Goal: Transaction & Acquisition: Purchase product/service

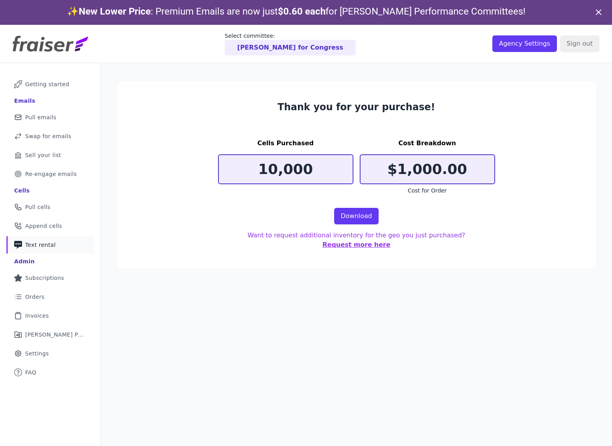
click at [56, 241] on link "Phone Icon with a plus sign Outline of a phone with a plus sign Text rental" at bounding box center [50, 244] width 88 height 17
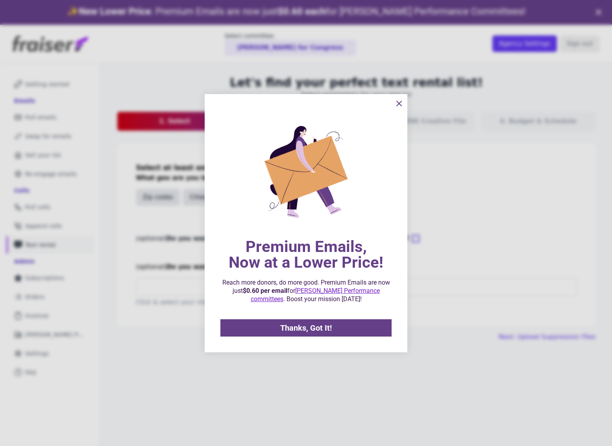
click at [398, 102] on icon "information" at bounding box center [399, 103] width 5 height 5
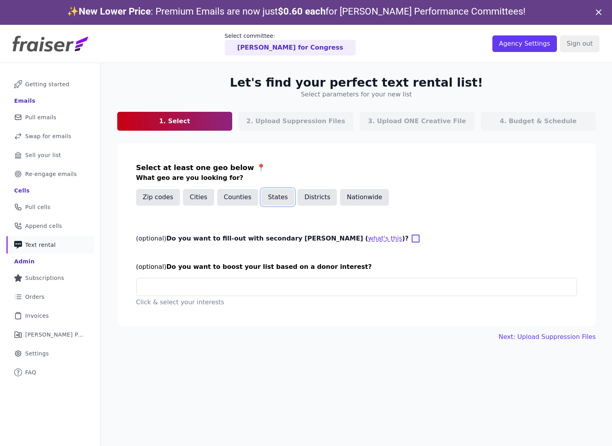
click at [263, 200] on button "States" at bounding box center [278, 197] width 33 height 17
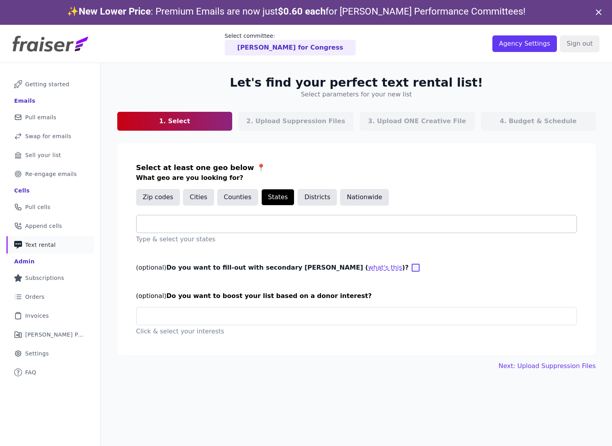
click at [223, 230] on div at bounding box center [360, 223] width 434 height 17
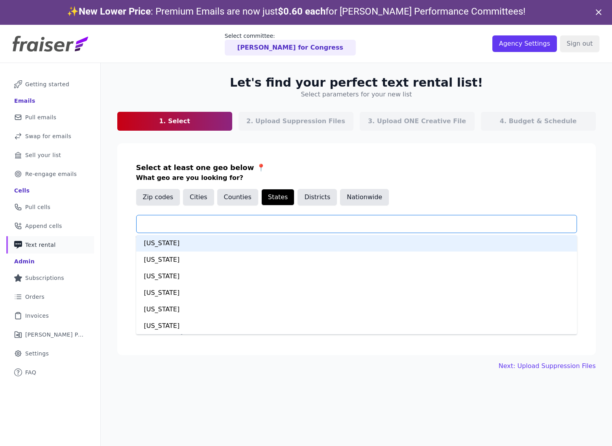
type input "*"
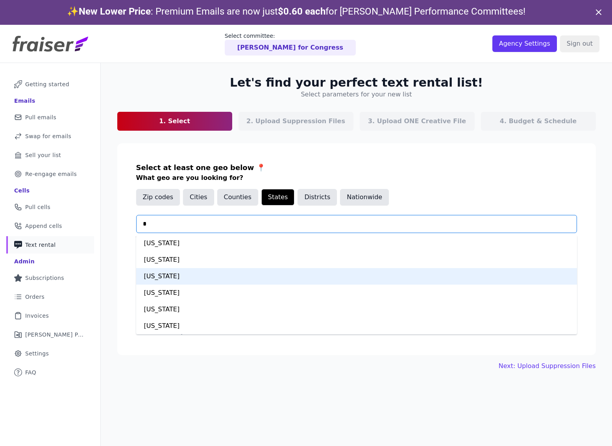
click at [195, 282] on div "Colorado" at bounding box center [356, 276] width 441 height 17
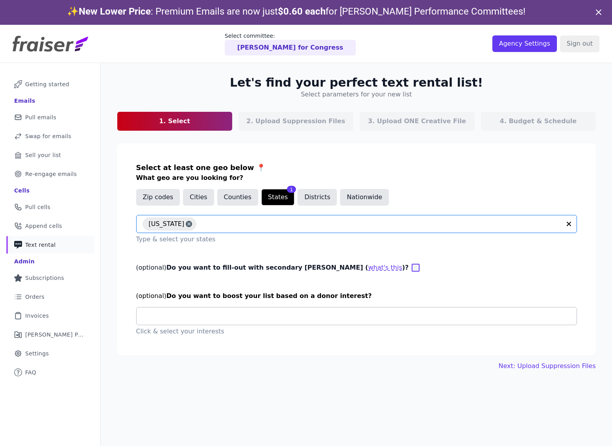
click at [217, 320] on input "text" at bounding box center [360, 316] width 434 height 9
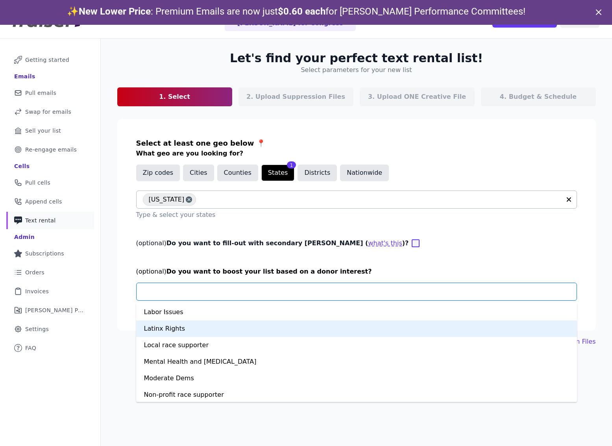
scroll to position [368, 0]
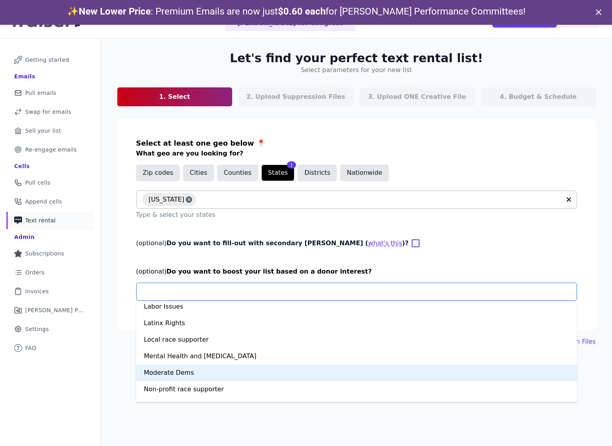
click at [185, 378] on div "Moderate Dems" at bounding box center [356, 373] width 441 height 17
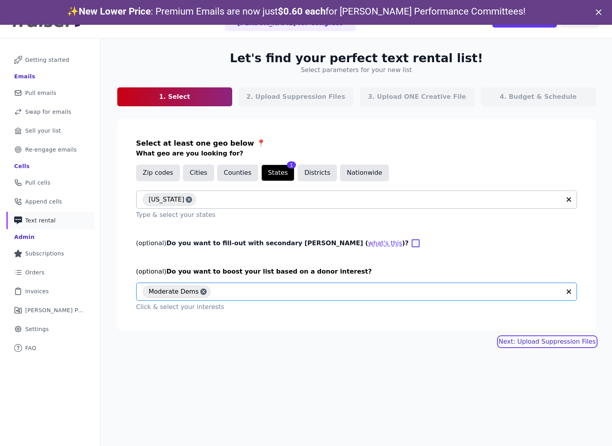
click at [540, 343] on link "Next: Upload Suppression Files" at bounding box center [547, 341] width 97 height 9
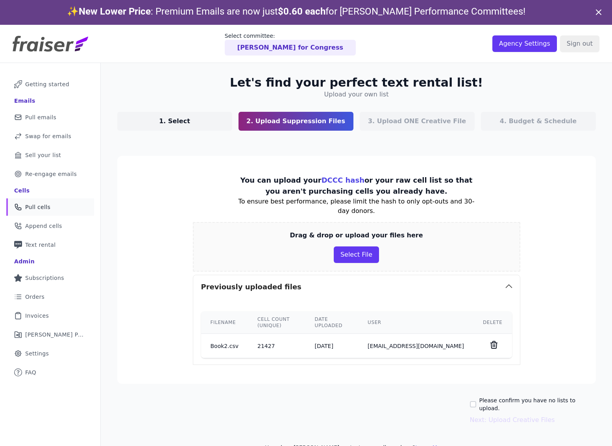
click at [41, 210] on span "Pull cells" at bounding box center [37, 207] width 25 height 8
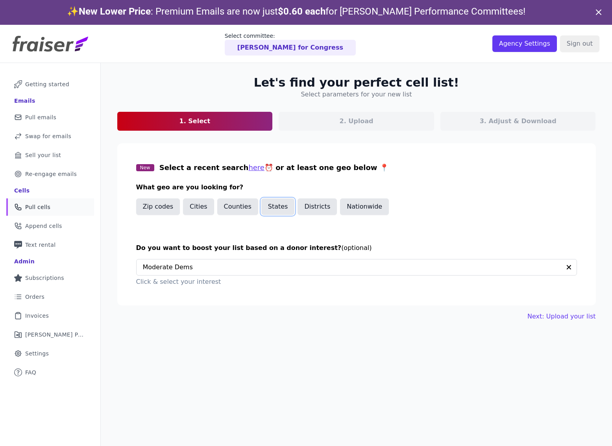
click at [274, 208] on button "States" at bounding box center [278, 206] width 33 height 17
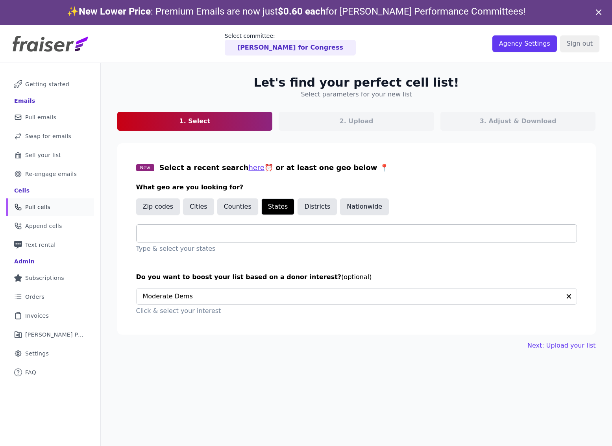
click at [169, 238] on div at bounding box center [360, 233] width 434 height 17
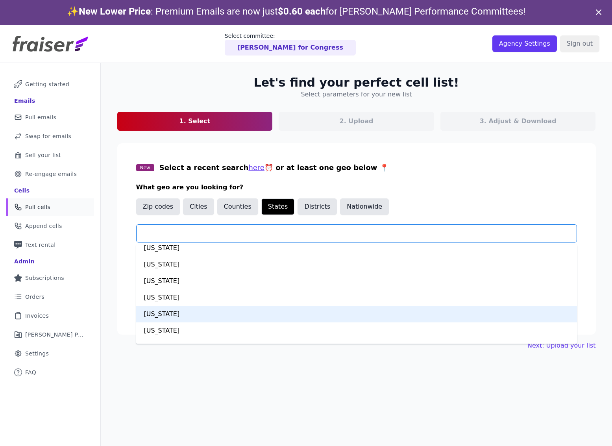
scroll to position [25, 0]
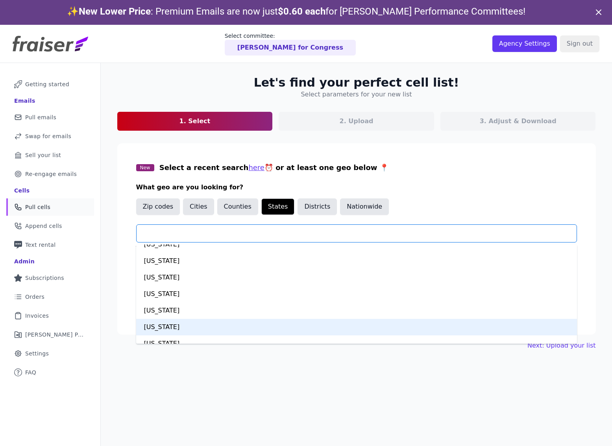
click at [165, 327] on div "Colorado" at bounding box center [356, 327] width 441 height 17
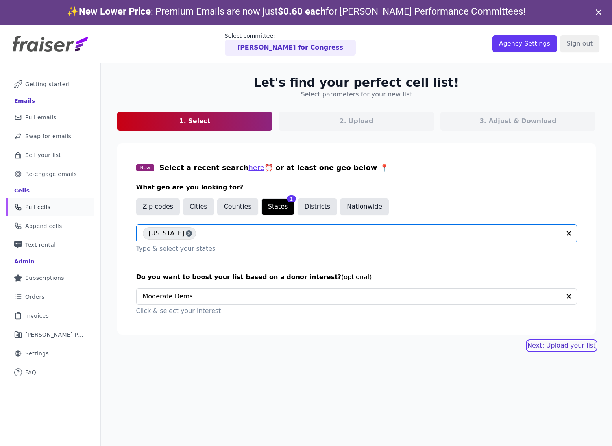
click at [567, 349] on link "Next: Upload your list" at bounding box center [562, 345] width 68 height 9
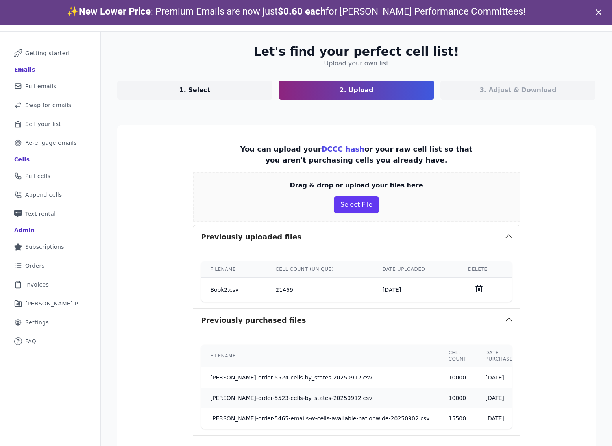
scroll to position [87, 0]
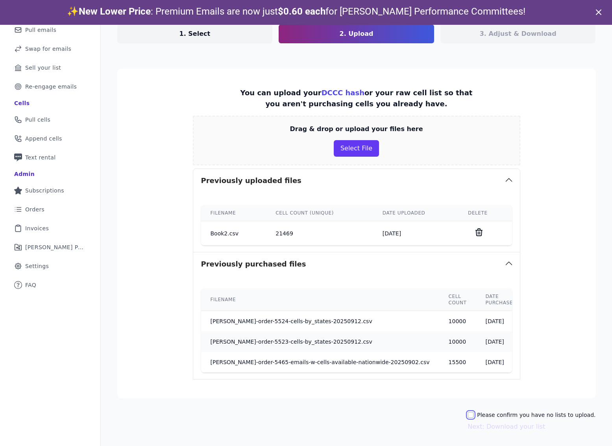
click at [474, 413] on input "Please confirm you have no lists to upload." at bounding box center [471, 415] width 6 height 6
checkbox input "true"
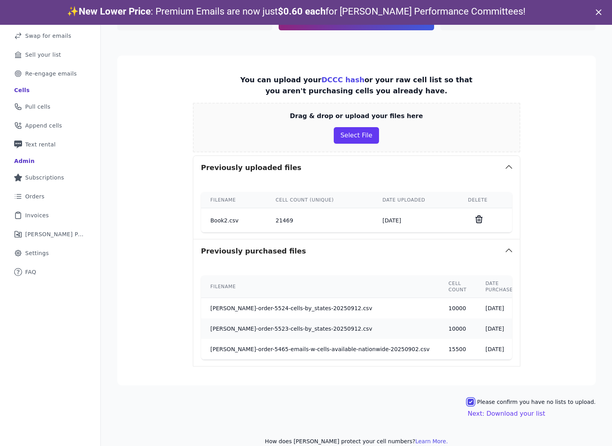
scroll to position [25, 0]
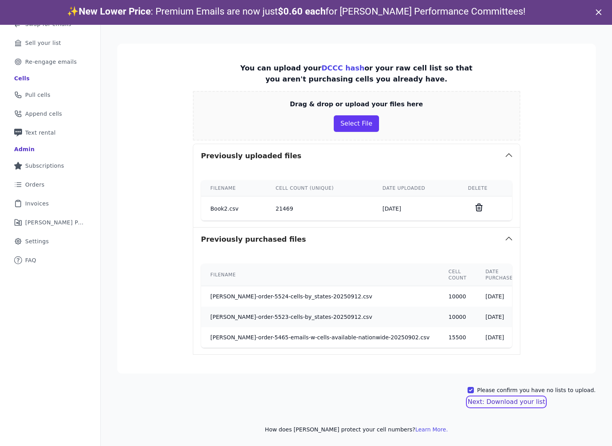
click at [507, 401] on button "Next: Download your list" at bounding box center [507, 401] width 78 height 9
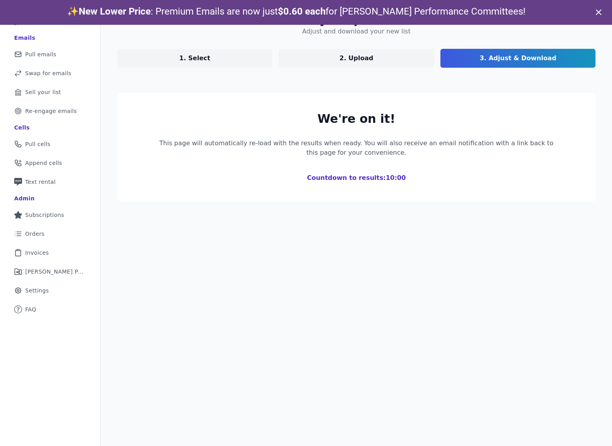
scroll to position [38, 0]
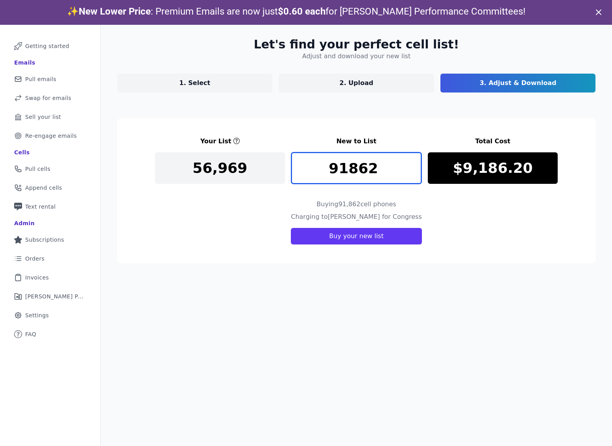
drag, startPoint x: 380, startPoint y: 170, endPoint x: 315, endPoint y: 170, distance: 64.2
click at [315, 170] on input "91862" at bounding box center [356, 168] width 130 height 32
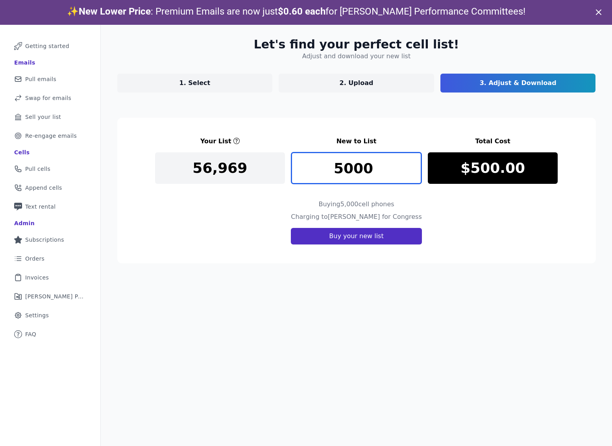
type input "5000"
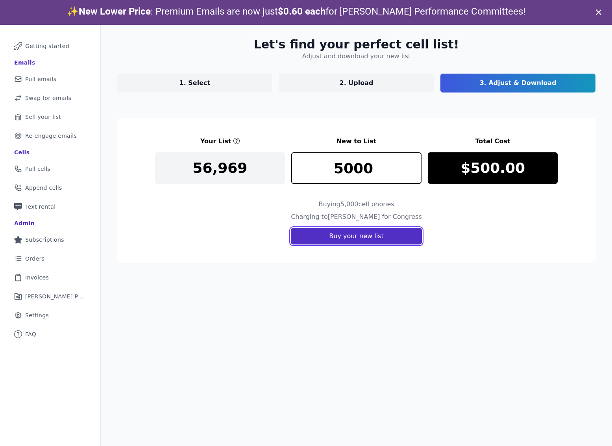
click at [365, 237] on button "Buy your new list" at bounding box center [356, 236] width 131 height 17
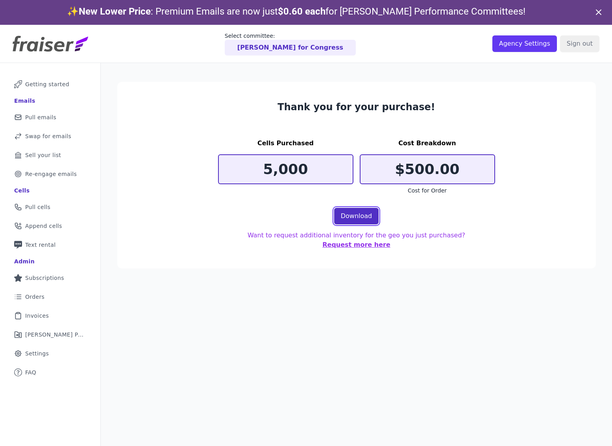
click at [353, 214] on link "Download" at bounding box center [356, 216] width 45 height 17
click at [354, 211] on link "Download" at bounding box center [356, 216] width 45 height 17
